Goal: Task Accomplishment & Management: Complete application form

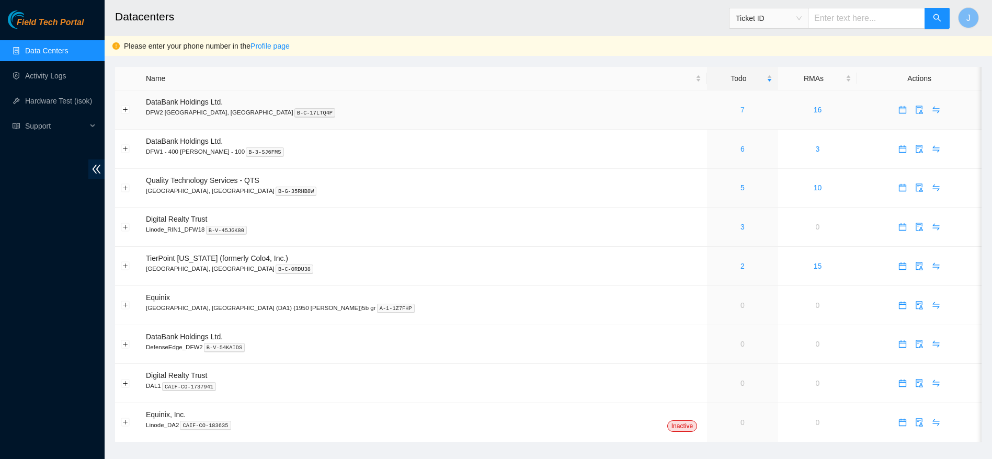
click at [741, 108] on link "7" at bounding box center [743, 110] width 4 height 8
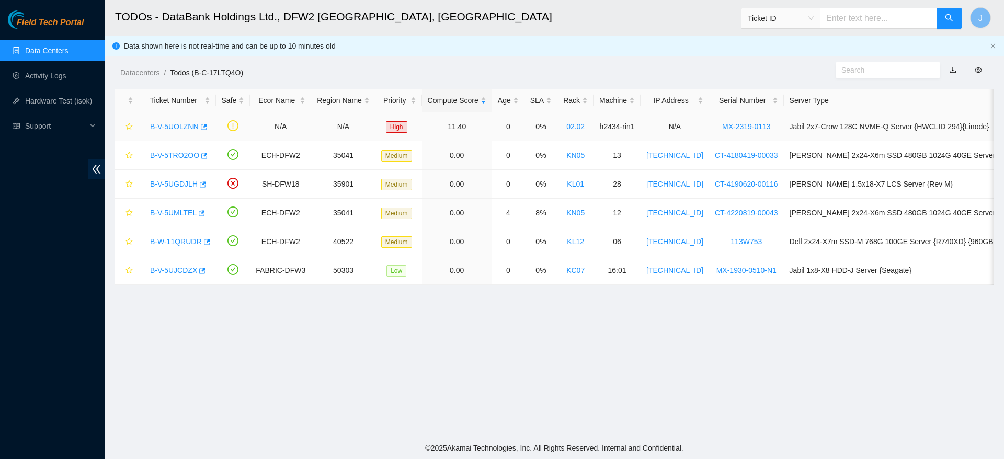
click at [176, 127] on link "B-V-5UOLZNN" at bounding box center [174, 126] width 49 height 8
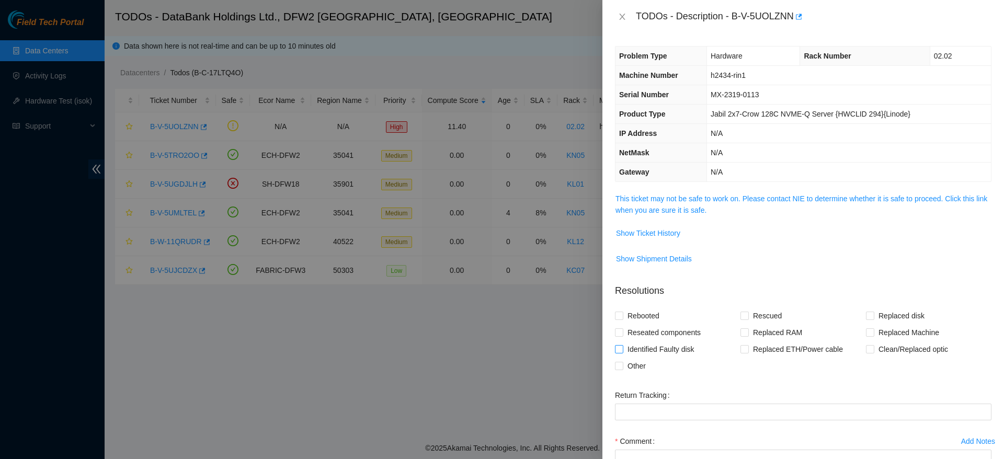
scroll to position [91, 0]
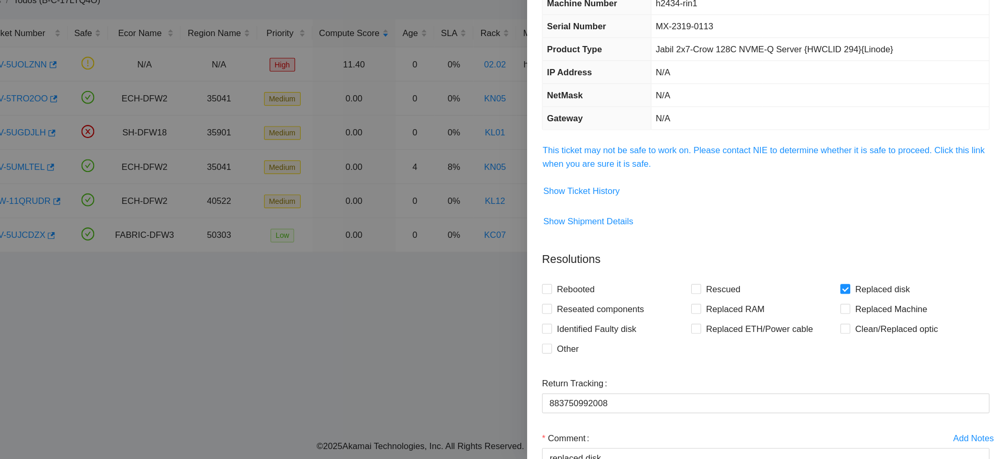
scroll to position [3, 0]
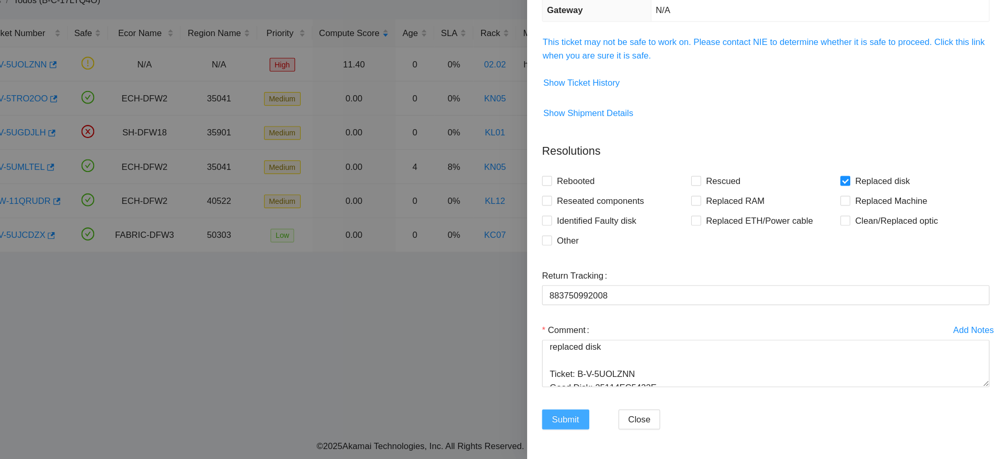
click at [640, 423] on span "Submit" at bounding box center [634, 426] width 23 height 12
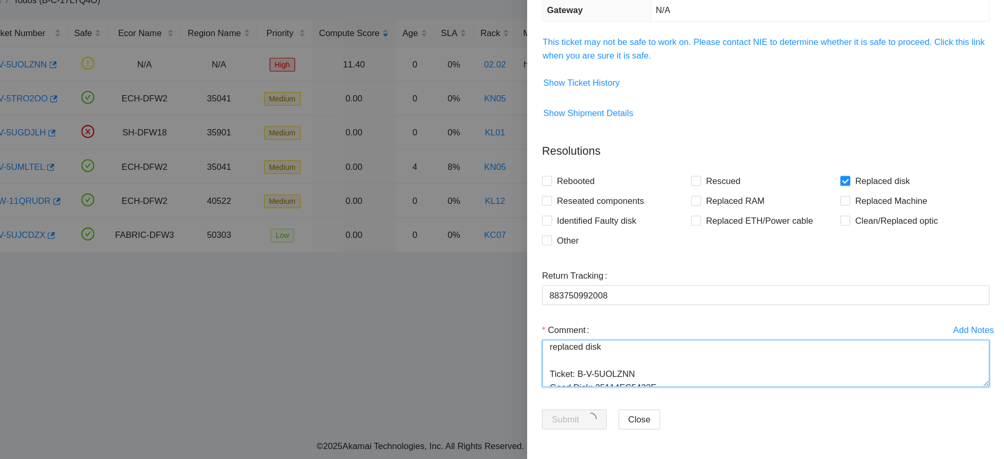
scroll to position [69, 0]
drag, startPoint x: 619, startPoint y: 361, endPoint x: 798, endPoint y: 461, distance: 204.9
click at [798, 459] on html "Field Tech Portal Data Centers Activity Logs Hardware Test (isok) Support TODOs…" at bounding box center [502, 229] width 1004 height 459
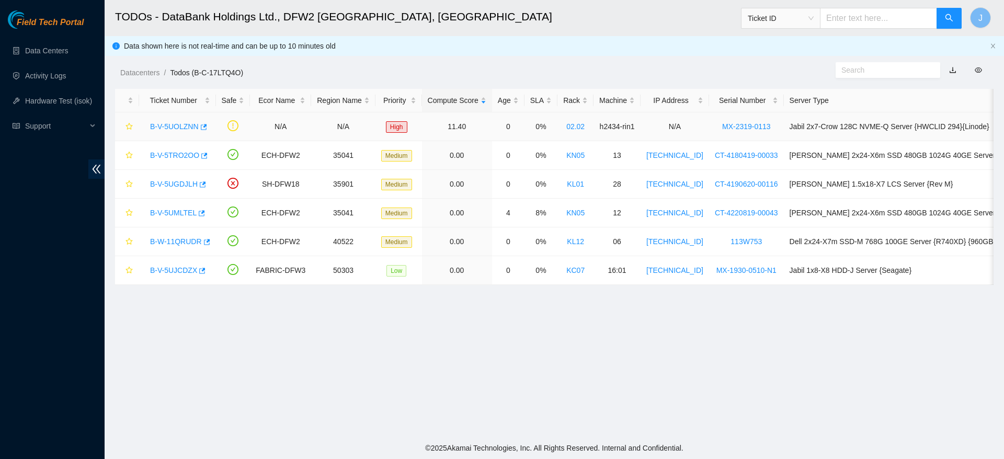
click at [181, 127] on link "B-V-5UOLZNN" at bounding box center [174, 126] width 49 height 8
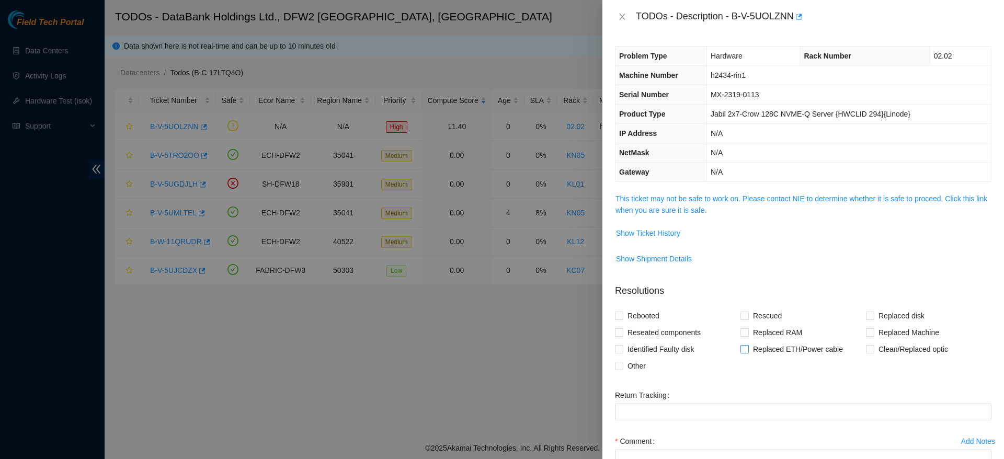
scroll to position [91, 0]
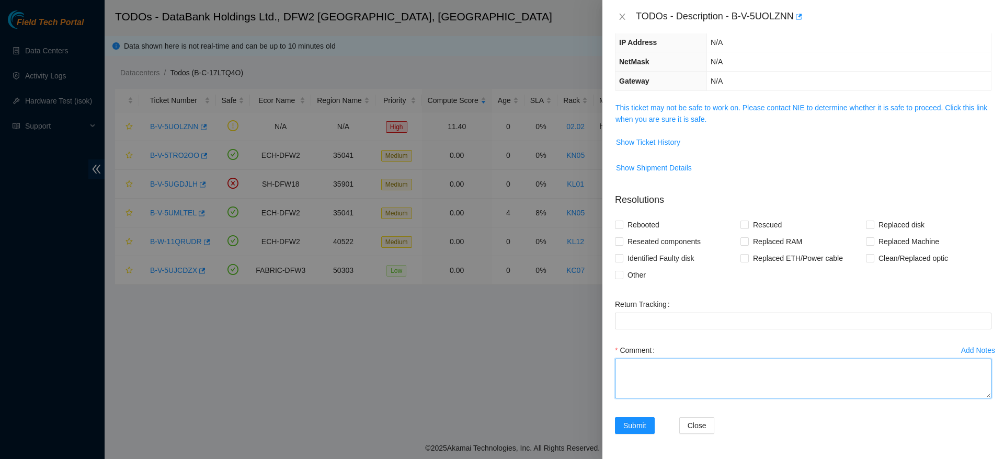
click at [683, 385] on textarea "Comment" at bounding box center [803, 379] width 377 height 40
paste textarea "replaced disk Ticket: B-V-5UOLZNN Good Disk: 25114EC5432E Bad Disk: 22513DA6FA9…"
drag, startPoint x: 776, startPoint y: 392, endPoint x: 703, endPoint y: 388, distance: 73.3
click at [703, 388] on textarea "replaced disk Ticket: B-V-5UOLZNN Good Disk: 25114EC5432E Bad Disk: 22513DA6FA9…" at bounding box center [803, 379] width 377 height 40
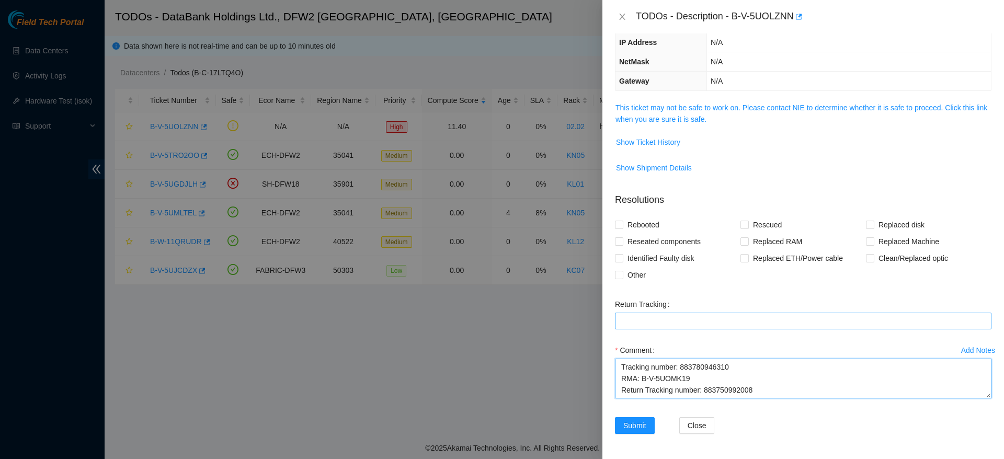
type textarea "replaced disk Ticket: B-V-5UOLZNN Good Disk: 25114EC5432E Bad Disk: 22513DA6FA9…"
paste Tracking "883750992008"
click at [734, 322] on Tracking "883750992008" at bounding box center [803, 321] width 377 height 17
type Tracking "883750992008"
click at [652, 221] on span "Rebooted" at bounding box center [643, 225] width 40 height 17
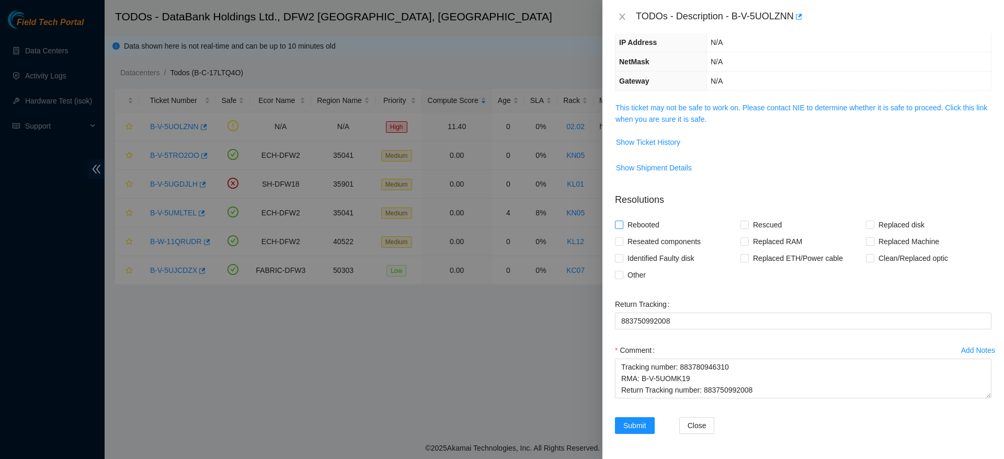
click at [622, 221] on input "Rebooted" at bounding box center [618, 224] width 7 height 7
checkbox input "true"
click at [900, 219] on span "Replaced disk" at bounding box center [901, 225] width 54 height 17
click at [873, 221] on input "Replaced disk" at bounding box center [869, 224] width 7 height 7
checkbox input "true"
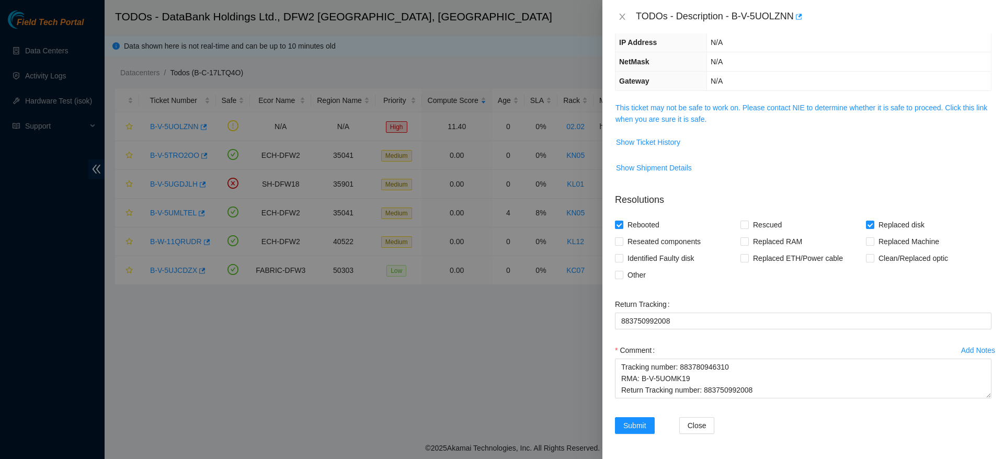
click at [652, 222] on span "Rebooted" at bounding box center [643, 225] width 40 height 17
click at [622, 222] on input "Rebooted" at bounding box center [618, 224] width 7 height 7
checkbox input "false"
click at [641, 428] on span "Submit" at bounding box center [634, 426] width 23 height 12
drag, startPoint x: 621, startPoint y: 370, endPoint x: 845, endPoint y: 488, distance: 252.7
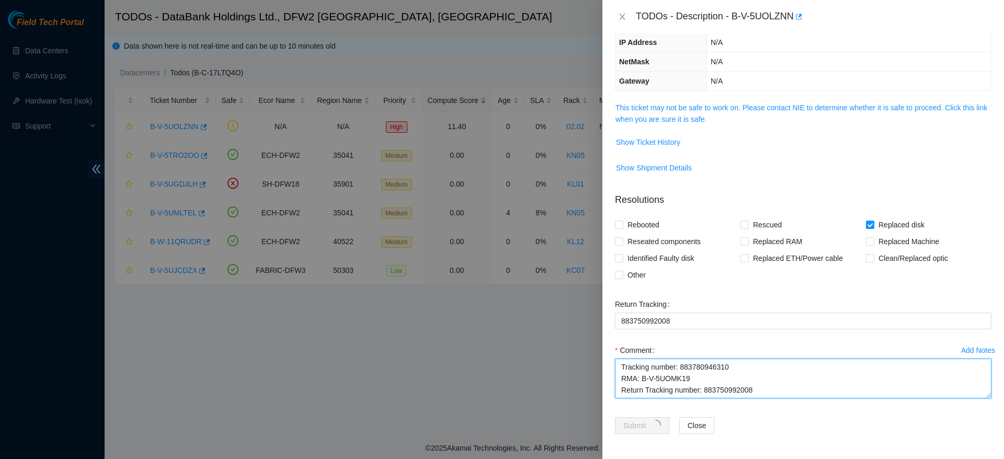
click at [845, 459] on html "Field Tech Portal Data Centers Activity Logs Hardware Test (isok) Support TODOs…" at bounding box center [502, 229] width 1004 height 459
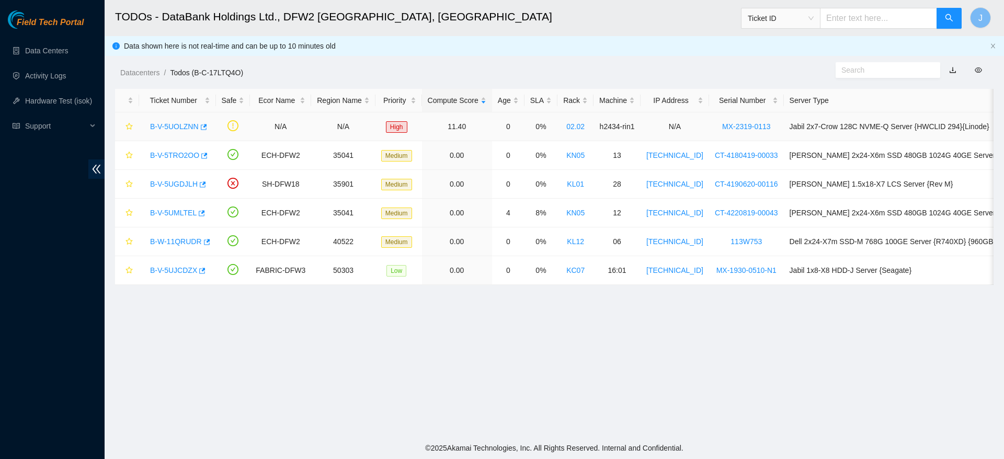
click at [188, 126] on link "B-V-5UOLZNN" at bounding box center [174, 126] width 49 height 8
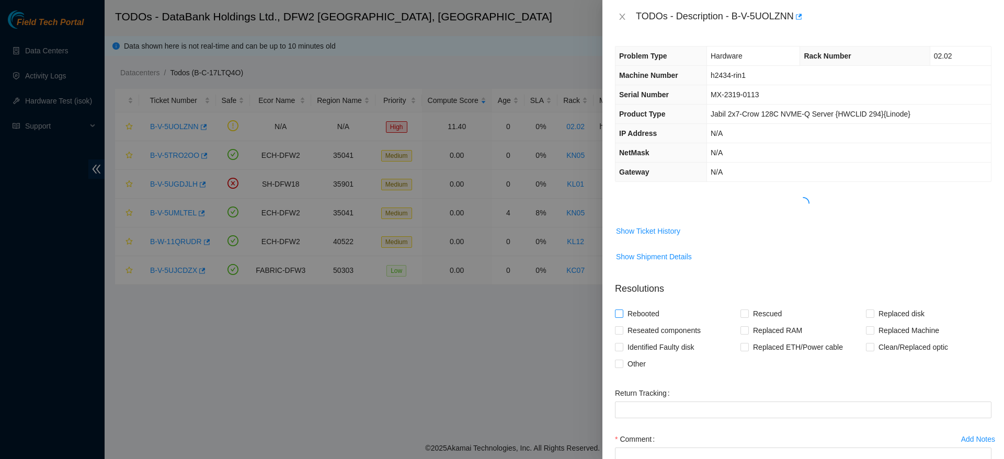
click at [657, 310] on span "Rebooted" at bounding box center [643, 313] width 40 height 17
click at [622, 310] on input "Rebooted" at bounding box center [618, 313] width 7 height 7
click at [657, 310] on span "Rebooted" at bounding box center [643, 313] width 40 height 17
click at [622, 310] on input "Rebooted" at bounding box center [618, 313] width 7 height 7
checkbox input "false"
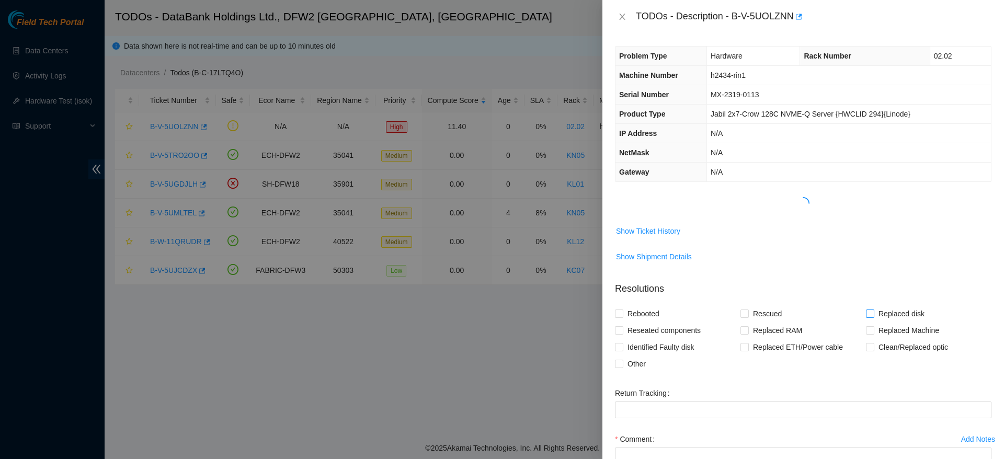
click at [874, 308] on span "Replaced disk" at bounding box center [901, 313] width 54 height 17
click at [868, 310] on input "Replaced disk" at bounding box center [869, 313] width 7 height 7
checkbox input "true"
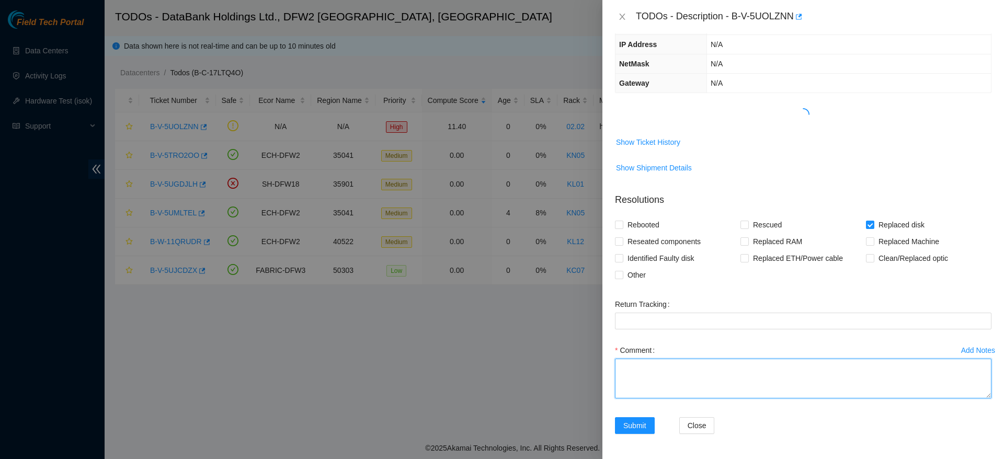
paste textarea "replaced disk Ticket: B-V-5UOLZNN Good Disk: 25114EC5432E Bad Disk: 22513DA6FA9…"
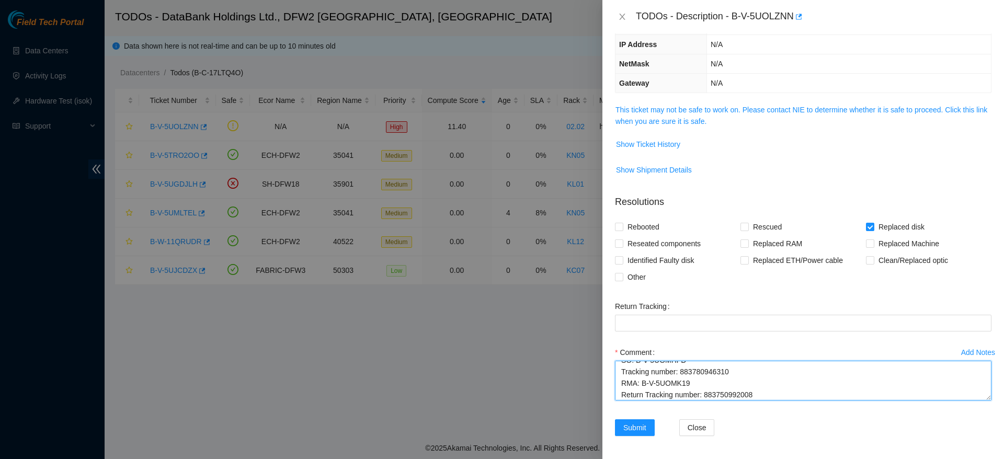
drag, startPoint x: 774, startPoint y: 397, endPoint x: 702, endPoint y: 391, distance: 71.5
click at [702, 391] on textarea "replaced disk Ticket: B-V-5UOLZNN Good Disk: 25114EC5432E Bad Disk: 22513DA6FA9…" at bounding box center [803, 381] width 377 height 40
type textarea "replaced disk Ticket: B-V-5UOLZNN Good Disk: 25114EC5432E Bad Disk: 22513DA6FA9…"
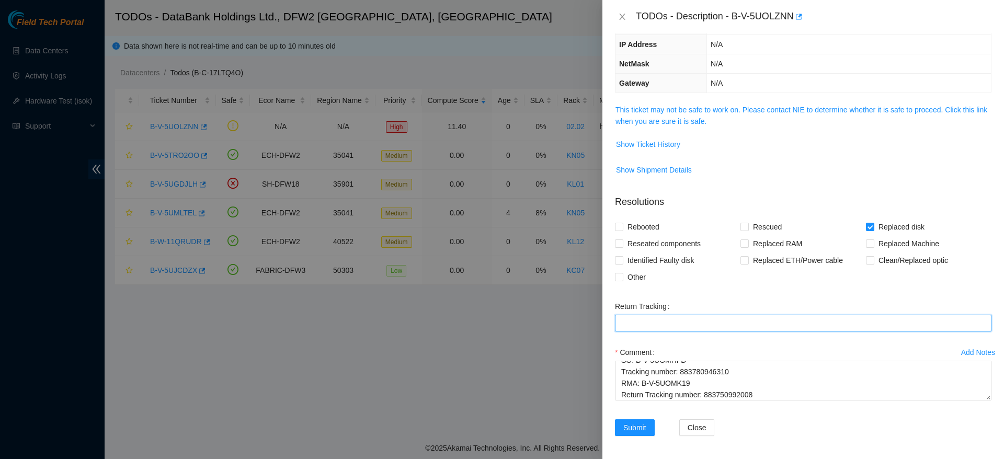
click at [760, 323] on Tracking "Return Tracking" at bounding box center [803, 323] width 377 height 17
paste Tracking "883750992008"
type Tracking "883750992008"
click at [631, 428] on span "Submit" at bounding box center [634, 428] width 23 height 12
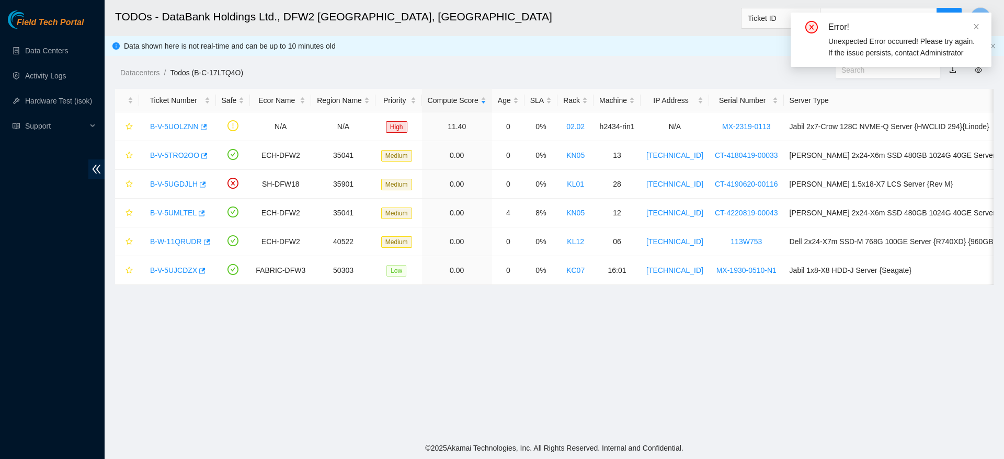
scroll to position [137, 0]
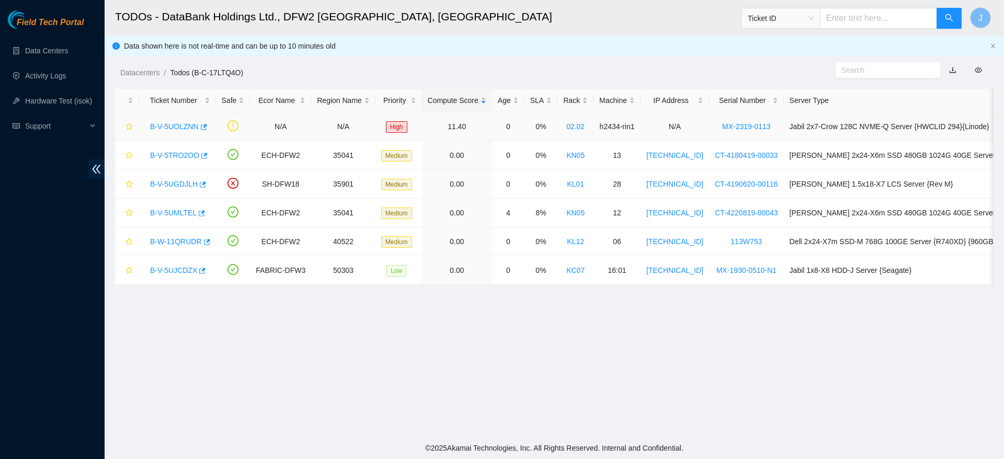
click at [178, 124] on link "B-V-5UOLZNN" at bounding box center [174, 126] width 49 height 8
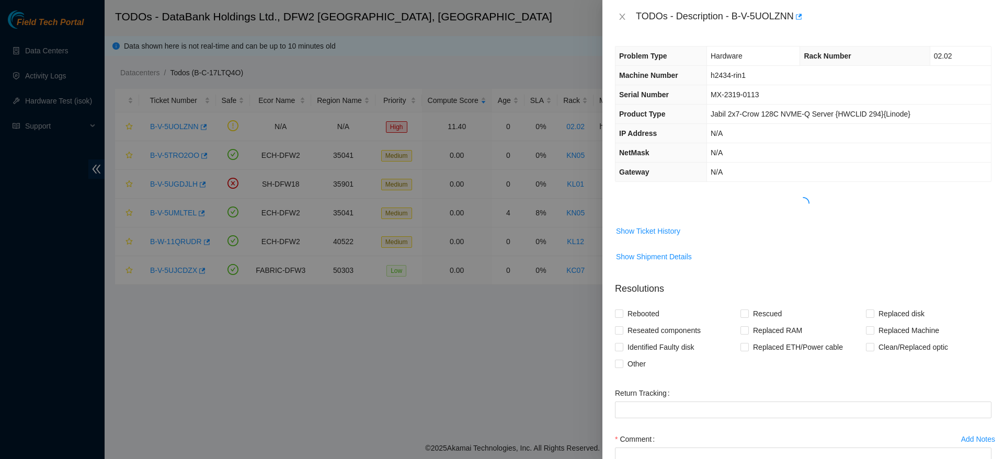
scroll to position [89, 0]
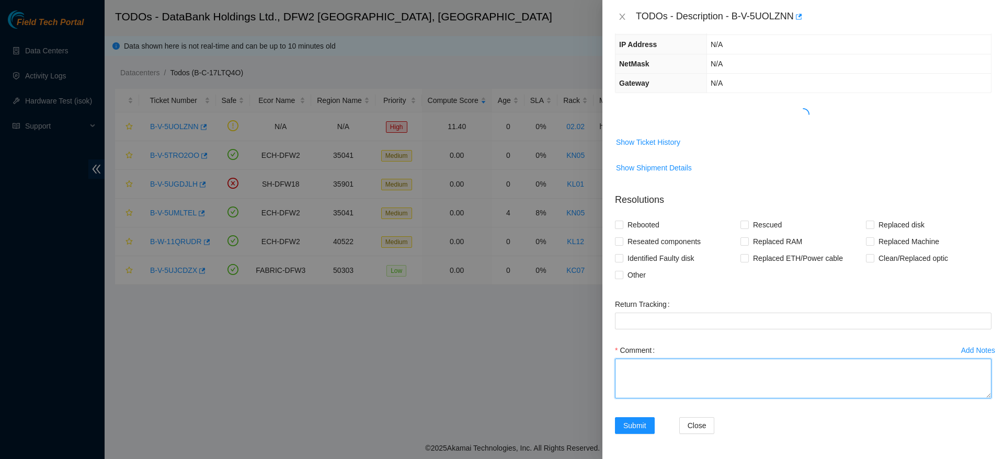
click at [665, 370] on textarea "Comment" at bounding box center [803, 379] width 377 height 40
paste textarea "883750992008"
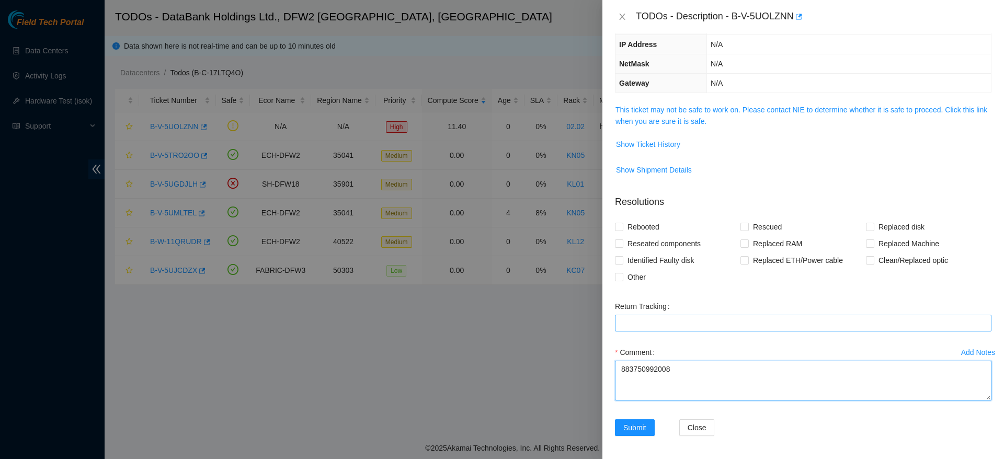
type textarea "883750992008"
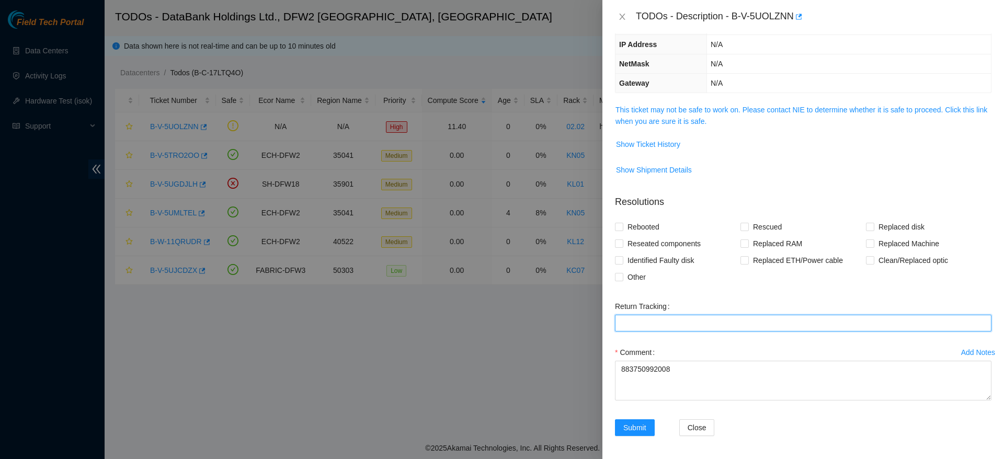
click at [667, 321] on Tracking "Return Tracking" at bounding box center [803, 323] width 377 height 17
paste Tracking "883750992008"
type Tracking "883750992008"
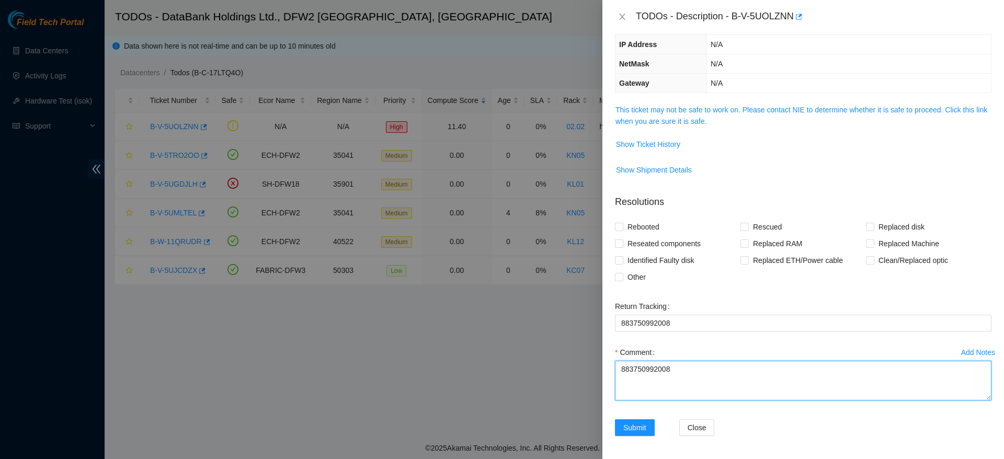
click at [655, 375] on textarea "883750992008" at bounding box center [803, 381] width 377 height 40
paste textarea "Ticket: B-V-5UOLZNN Good Disk: 25114EC5432E Bad Disk: 22513DA6FA90 SO: B-V-5UOM…"
type textarea "replaced disk Ticket: B-V-5UOLZNN Good Disk: 25114EC5432E Bad Disk: 22513DA6FA9…"
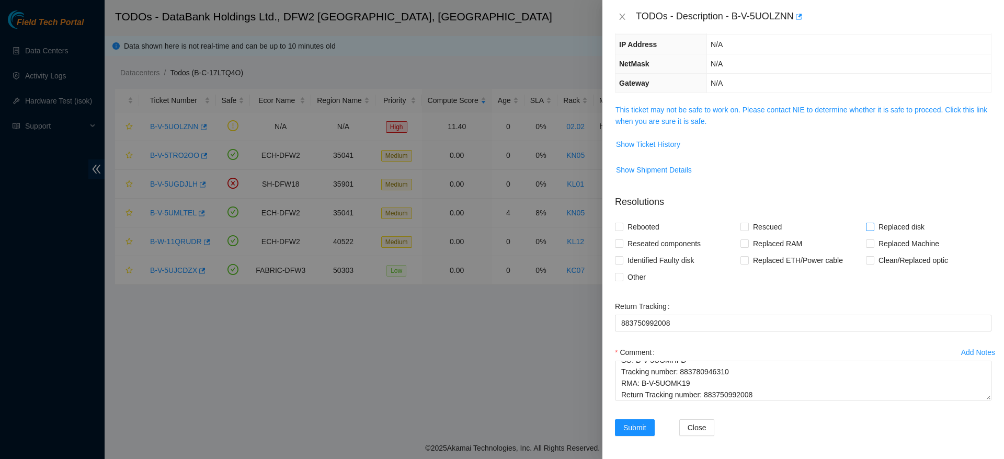
click at [877, 226] on span "Replaced disk" at bounding box center [901, 227] width 54 height 17
click at [873, 226] on input "Replaced disk" at bounding box center [869, 226] width 7 height 7
checkbox input "true"
click at [644, 426] on span "Submit" at bounding box center [634, 428] width 23 height 12
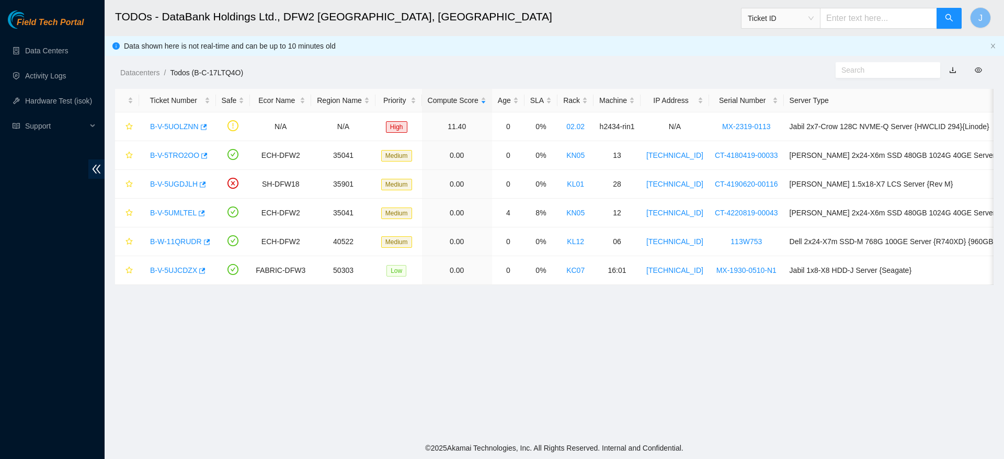
scroll to position [137, 0]
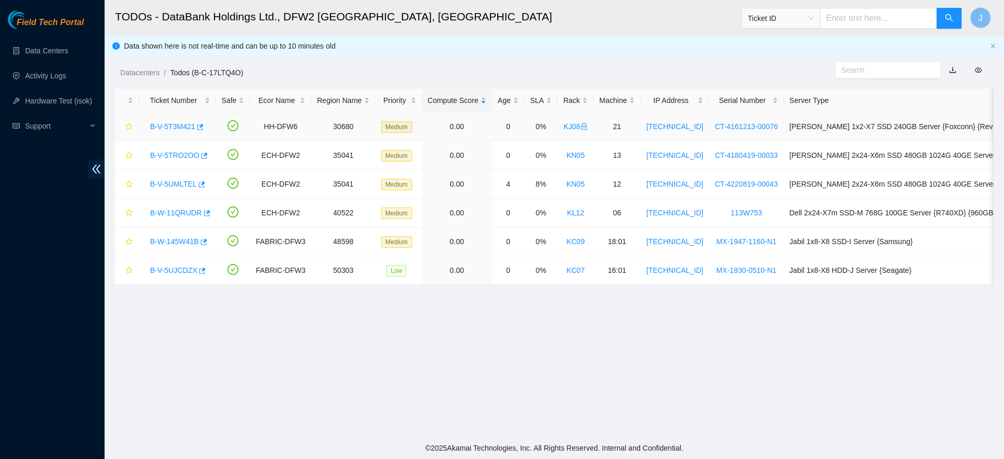
click at [174, 125] on link "B-V-5T3M421" at bounding box center [172, 126] width 45 height 8
